Goal: Navigation & Orientation: Find specific page/section

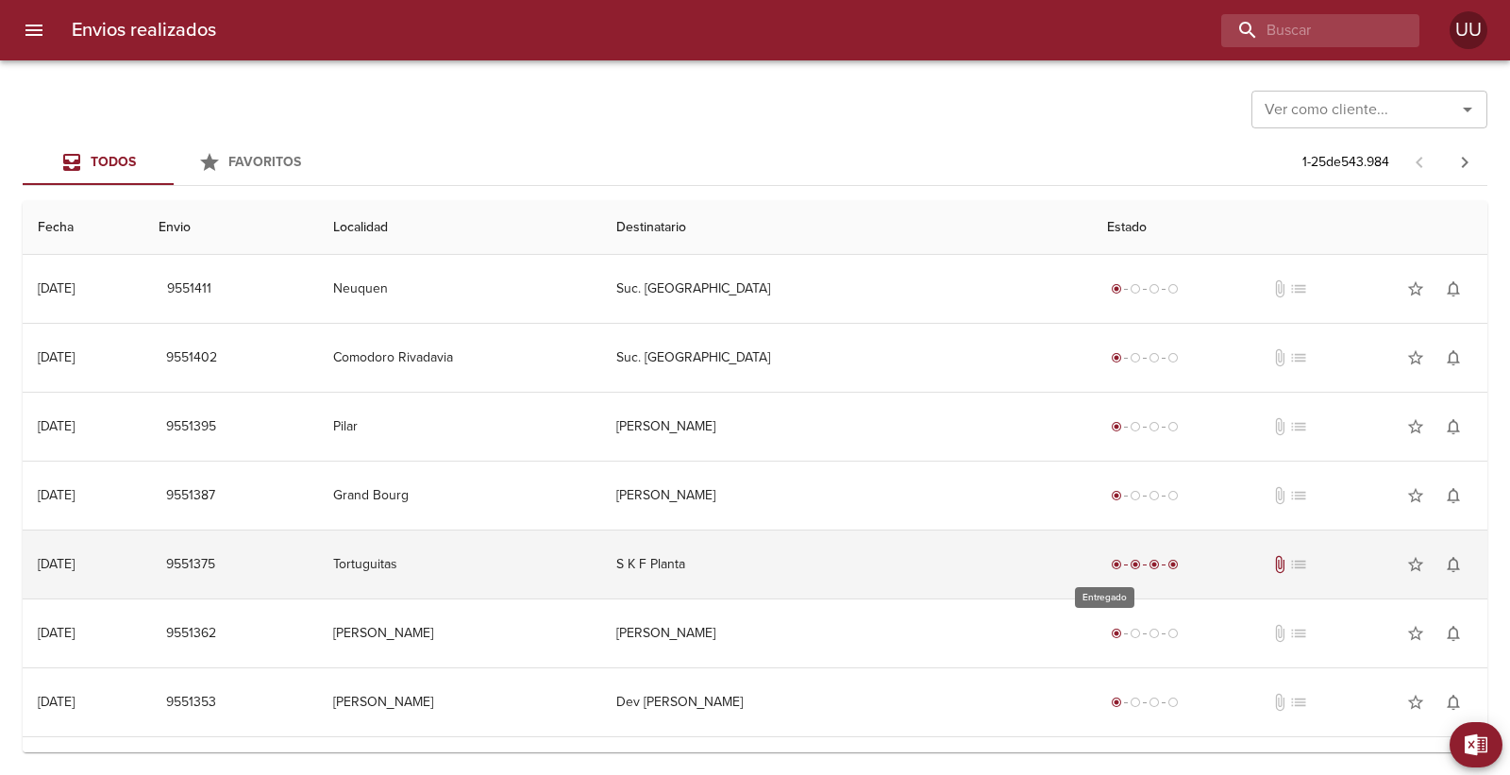
click at [1124, 564] on span "Tabla de envíos del cliente" at bounding box center [1126, 564] width 4 height 1
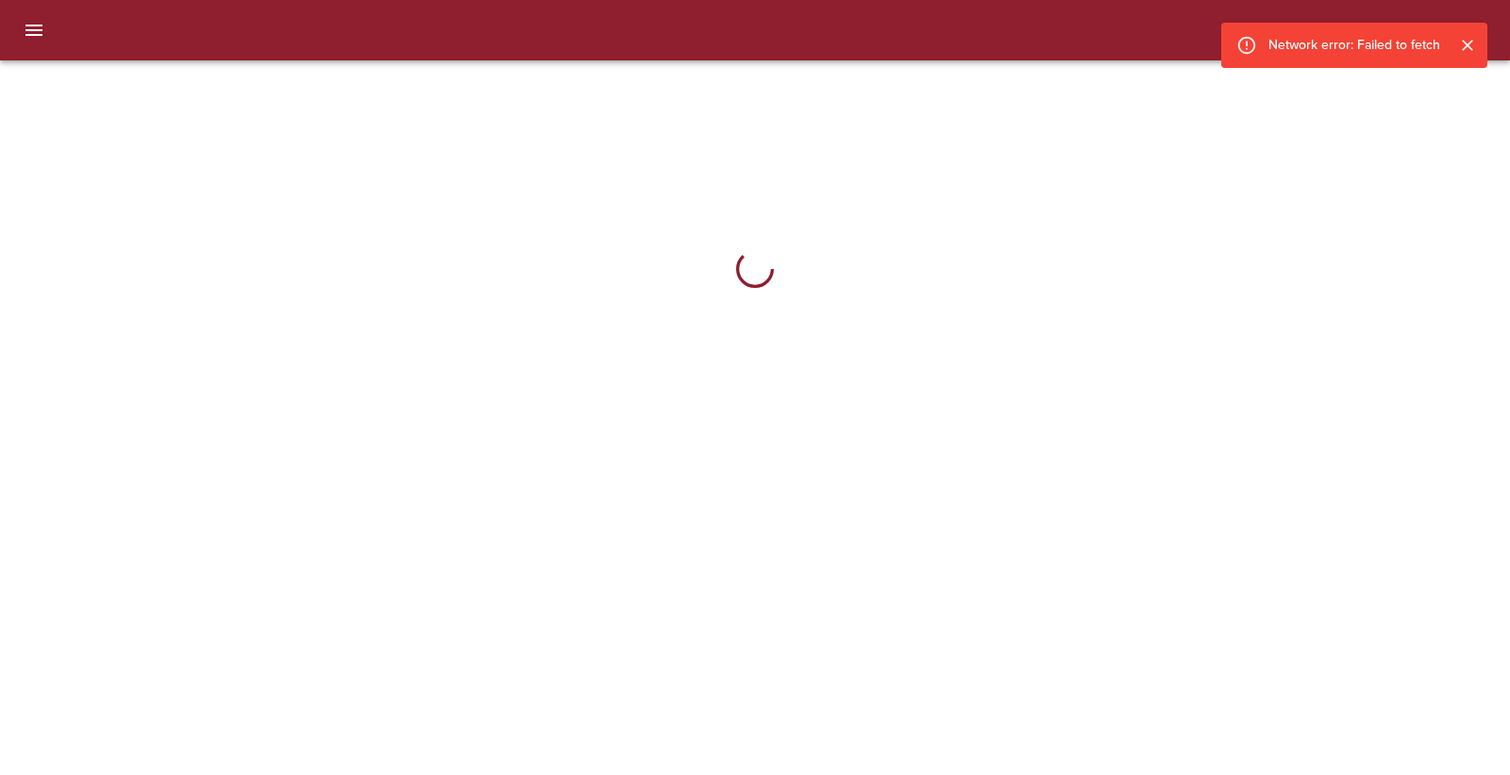
click at [1465, 36] on icon "Cerrar" at bounding box center [1467, 45] width 19 height 19
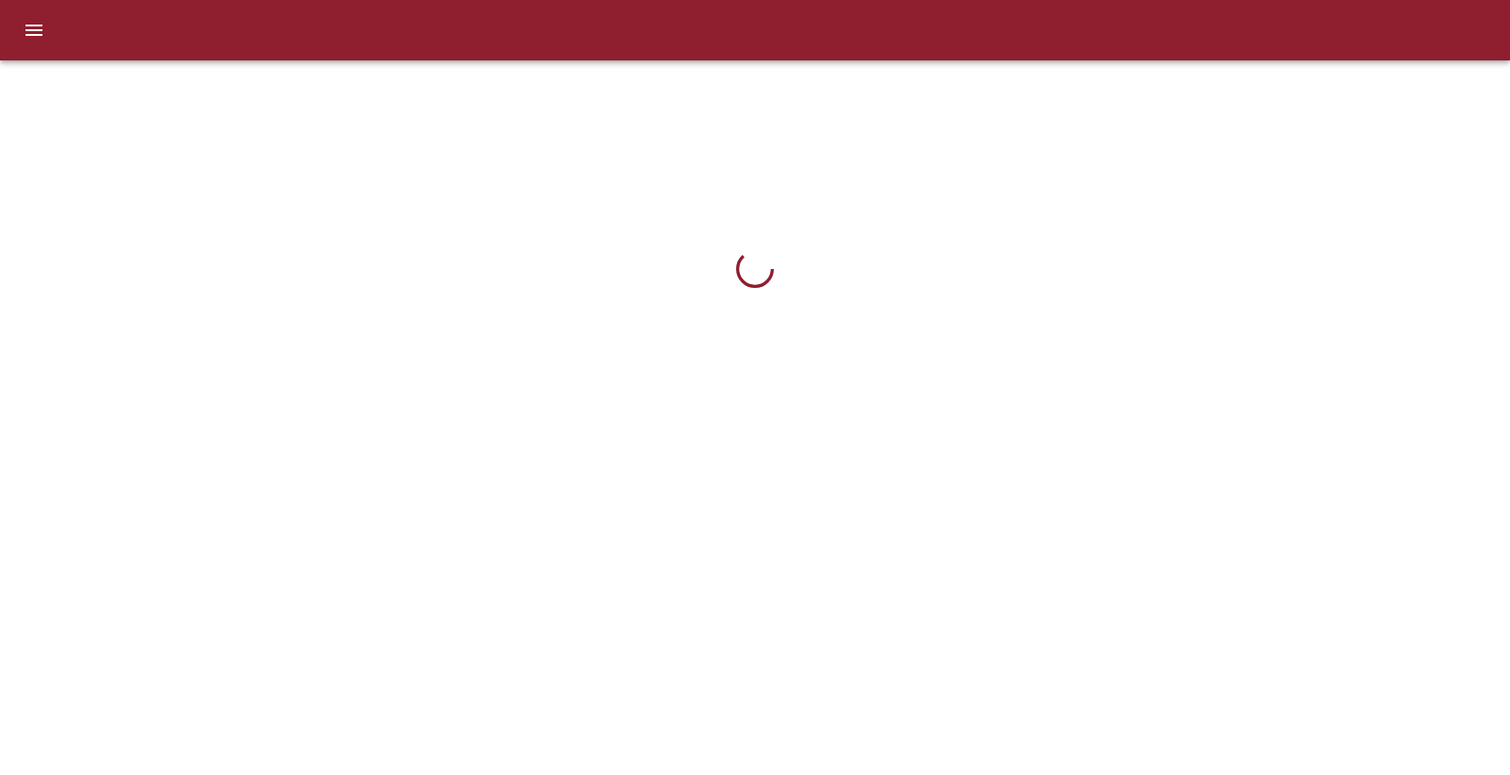
click at [192, 127] on div at bounding box center [755, 269] width 1510 height 388
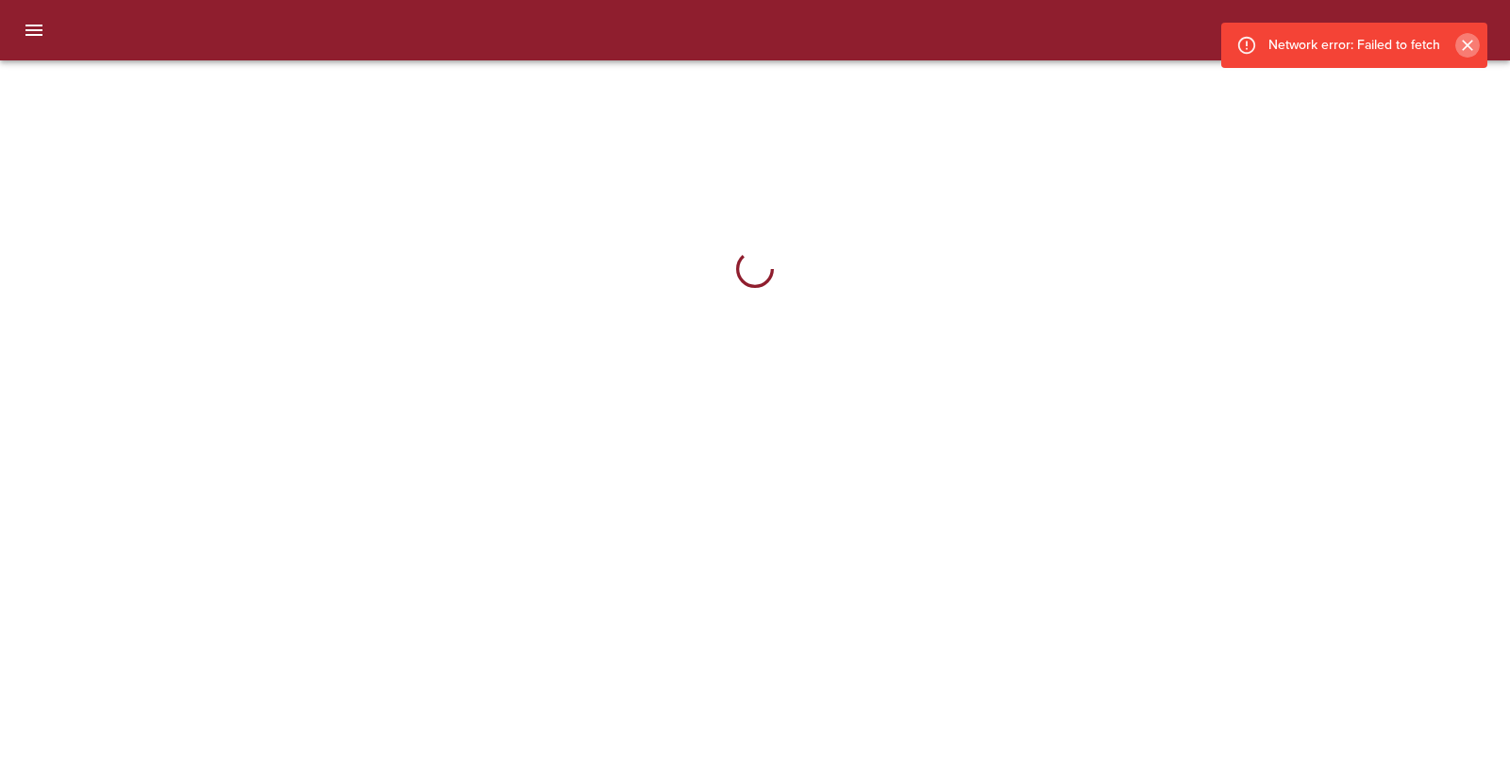
click at [1469, 43] on icon "Cerrar" at bounding box center [1467, 45] width 19 height 19
